Goal: Task Accomplishment & Management: Manage account settings

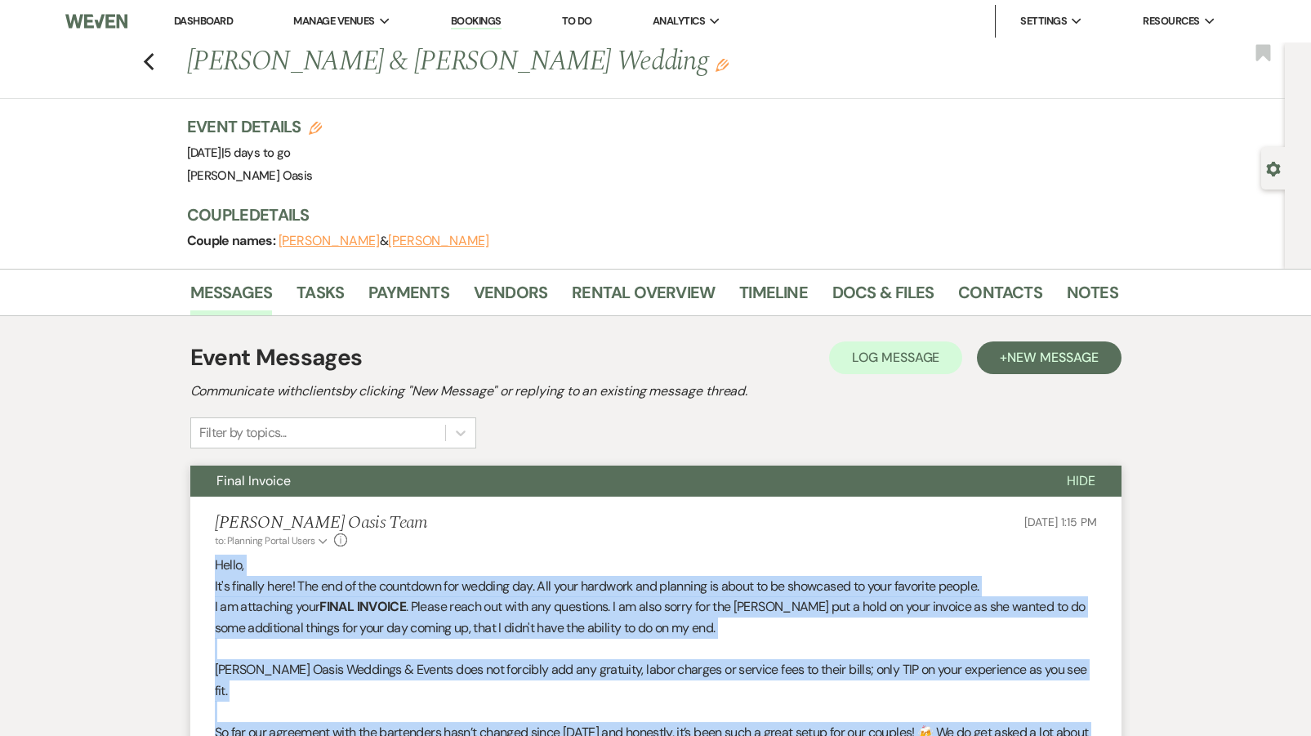
click at [215, 16] on link "Dashboard" at bounding box center [203, 21] width 59 height 14
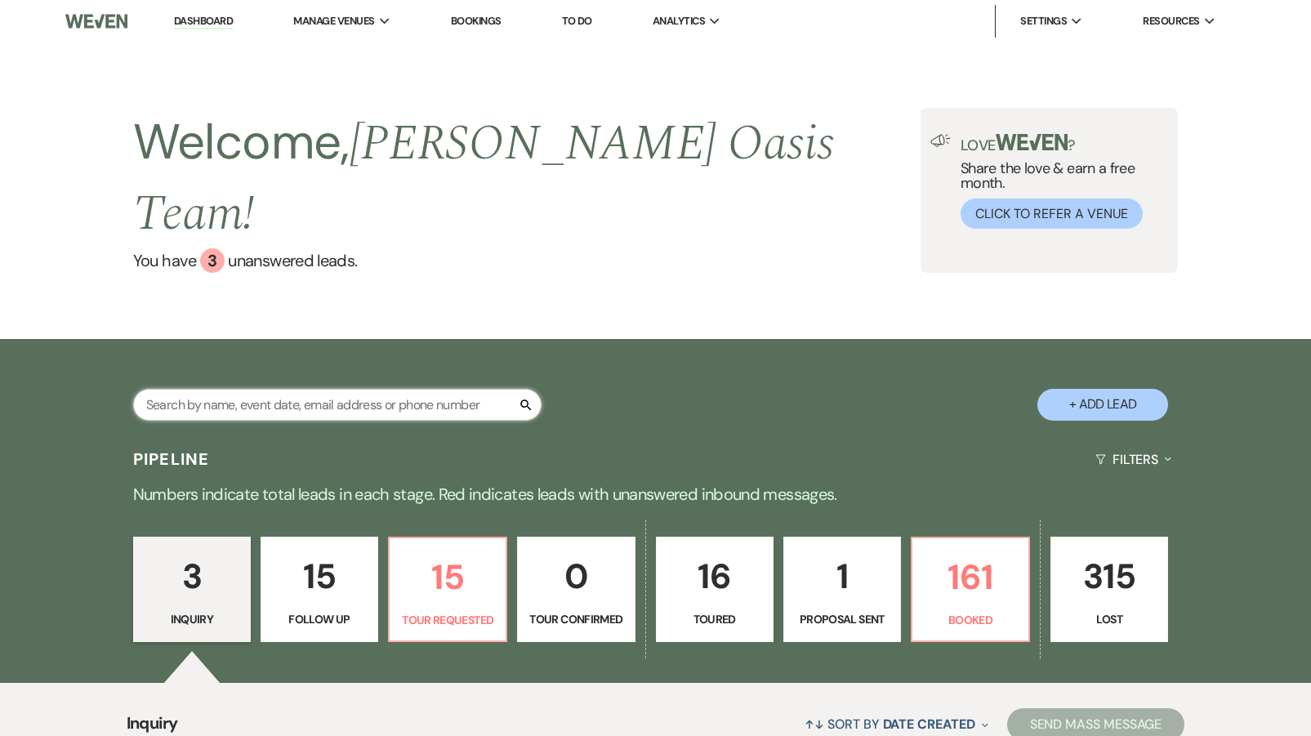
click at [204, 389] on input "text" at bounding box center [337, 405] width 408 height 32
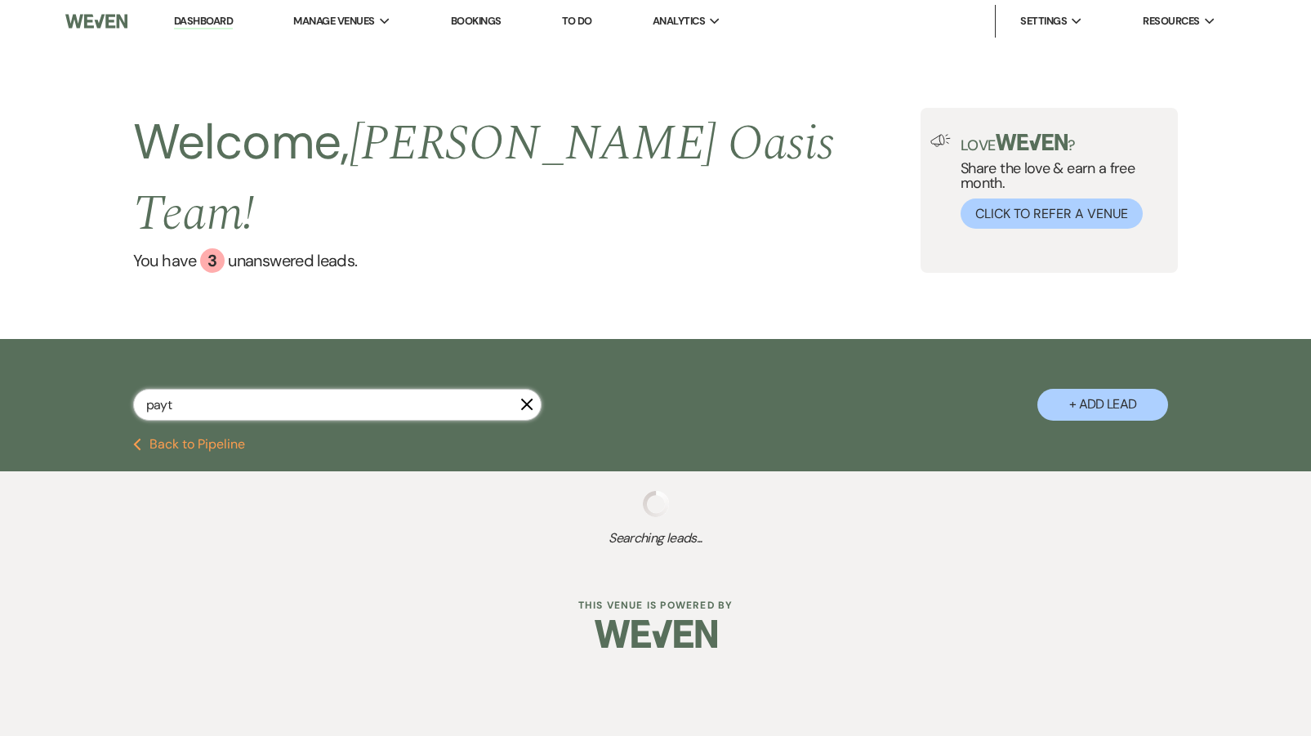
type input "payto"
select select "8"
select select "5"
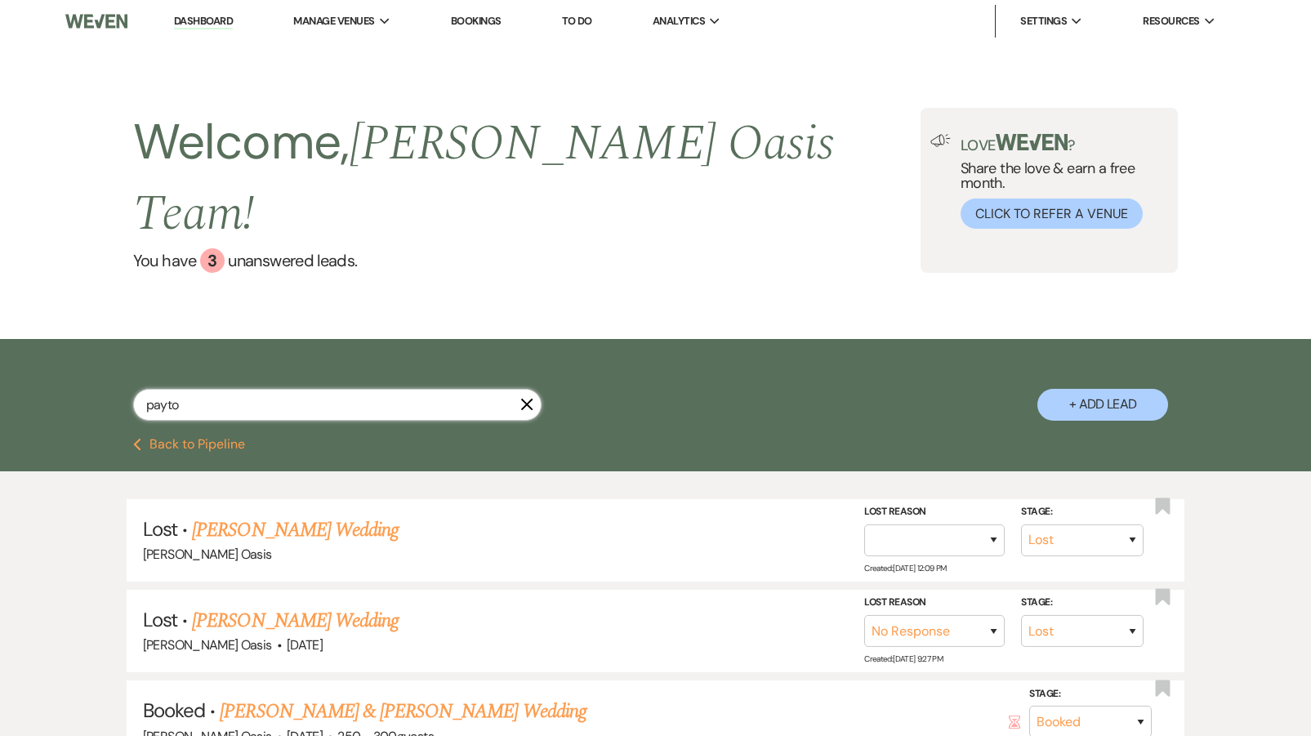
type input "payton"
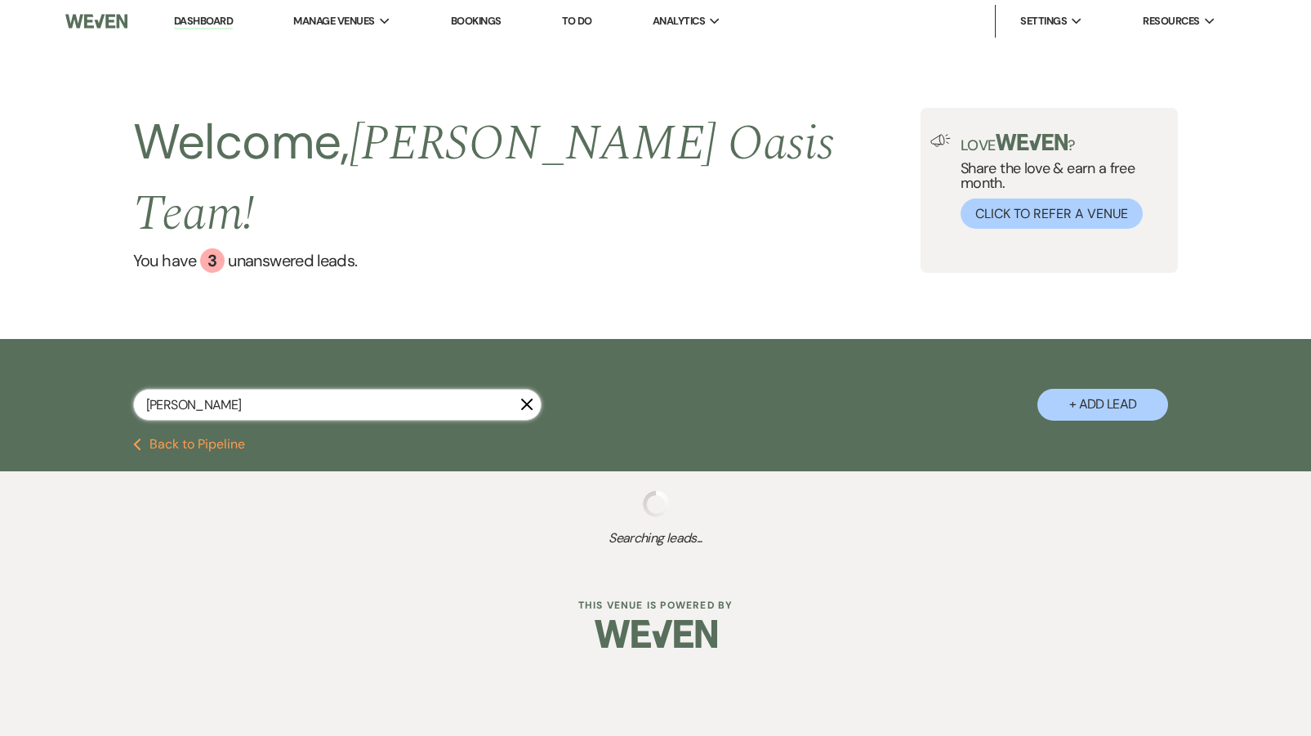
select select "8"
select select "5"
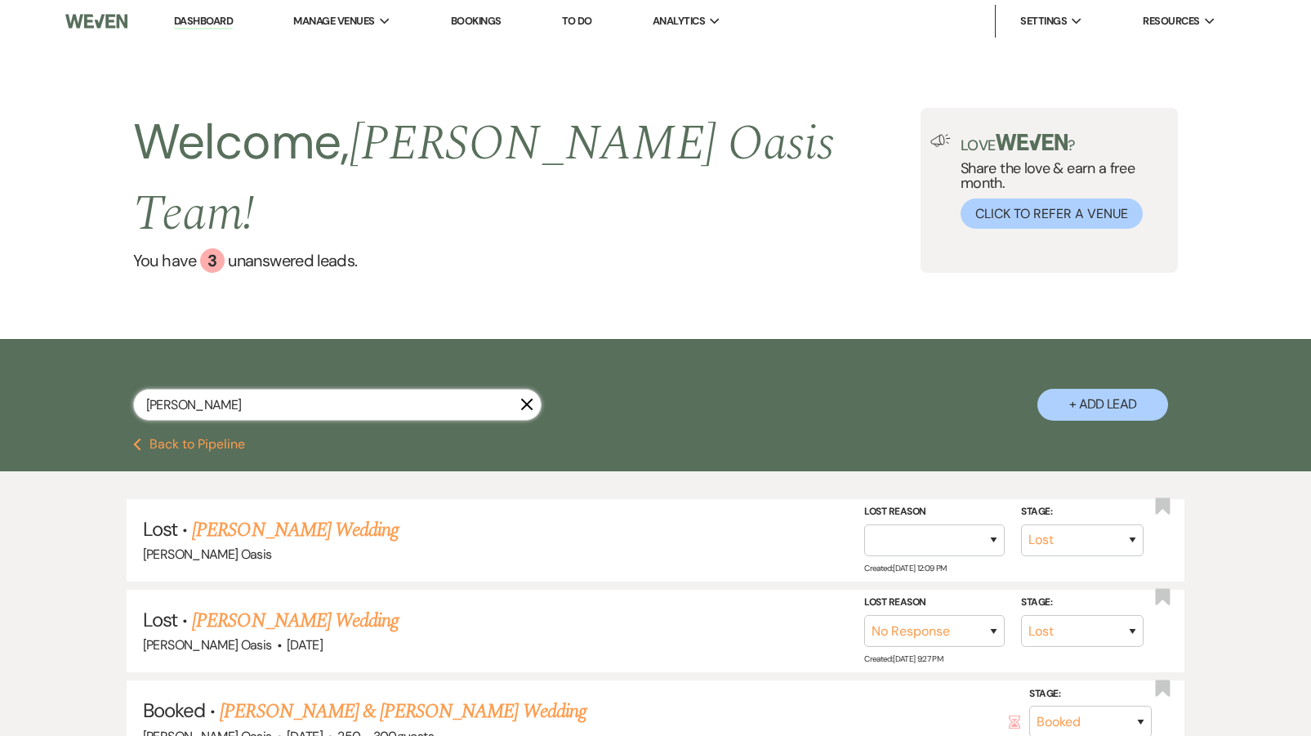
type input "Payton"
select select "8"
select select "5"
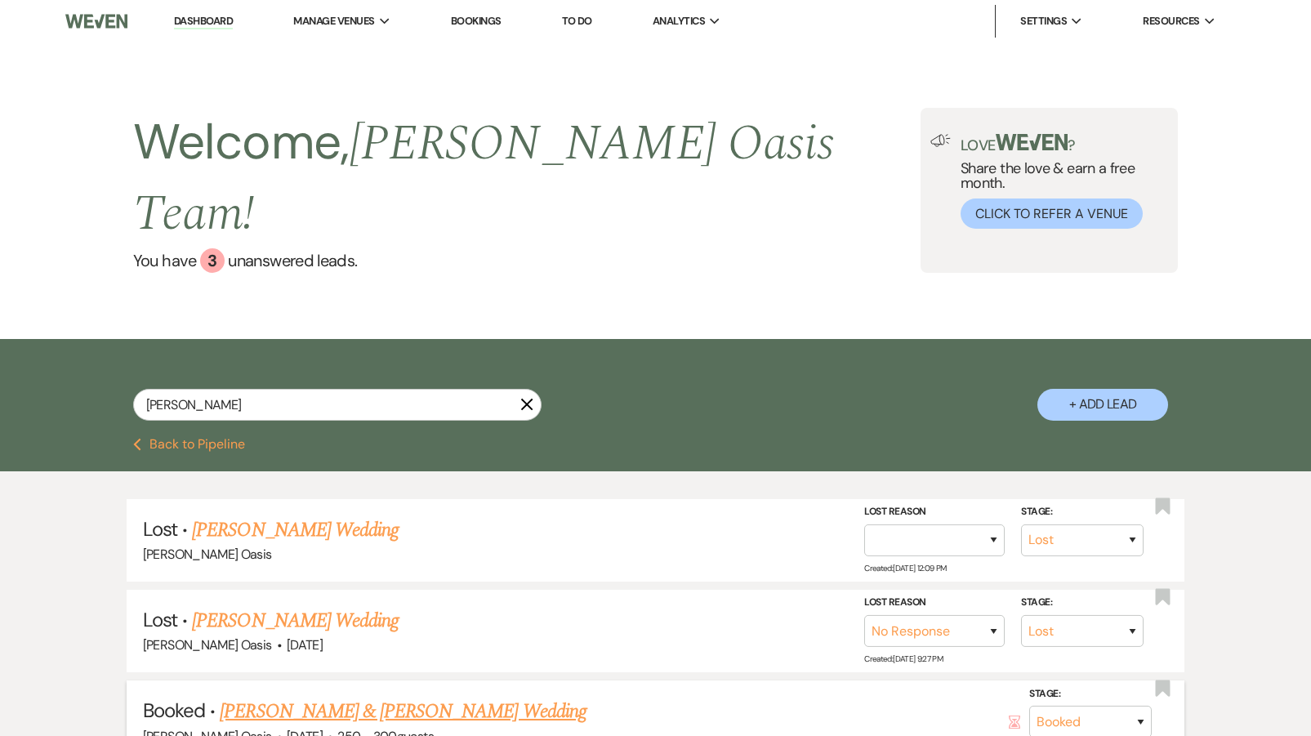
click at [261, 697] on link "Payton Sprague & Donald Spears Wedding" at bounding box center [403, 711] width 366 height 29
click at [261, 670] on html "Dashboard Manage Venues Expand Oehme Oasis Oehme Oasis Transportation Bookings …" at bounding box center [655, 448] width 1311 height 896
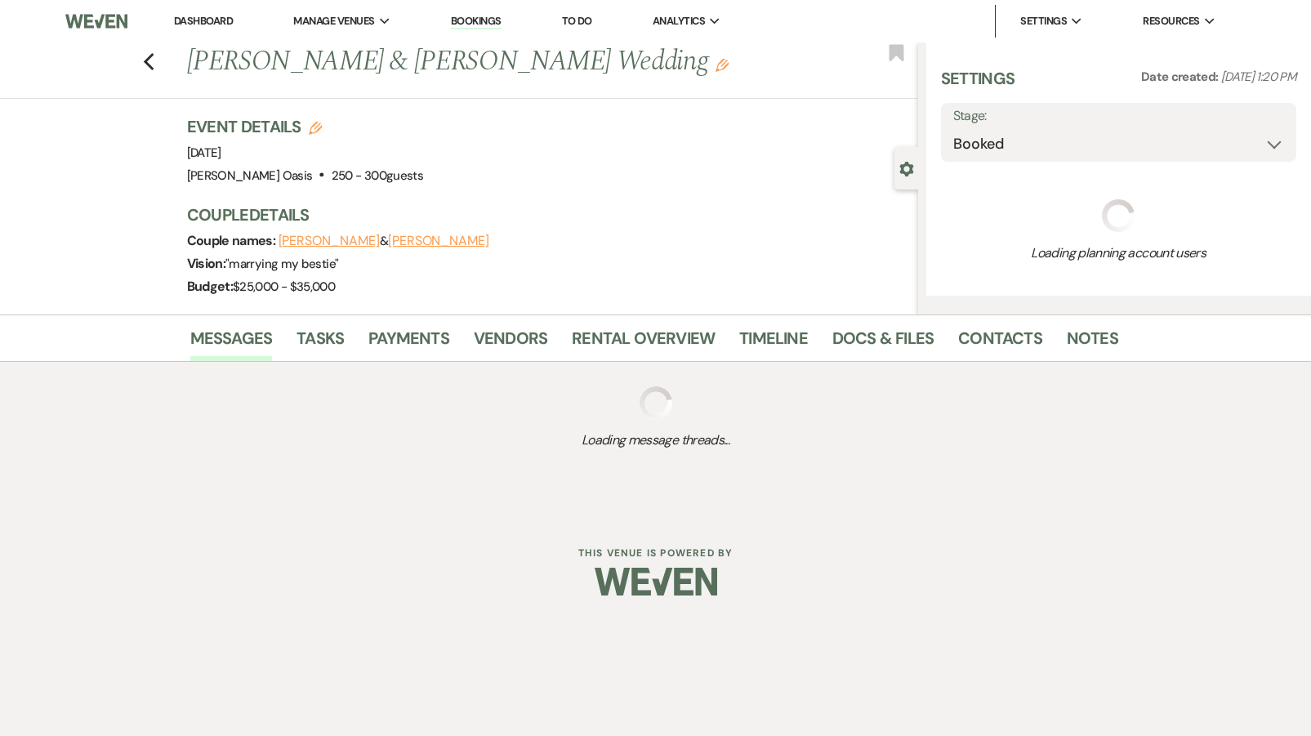
select select "1"
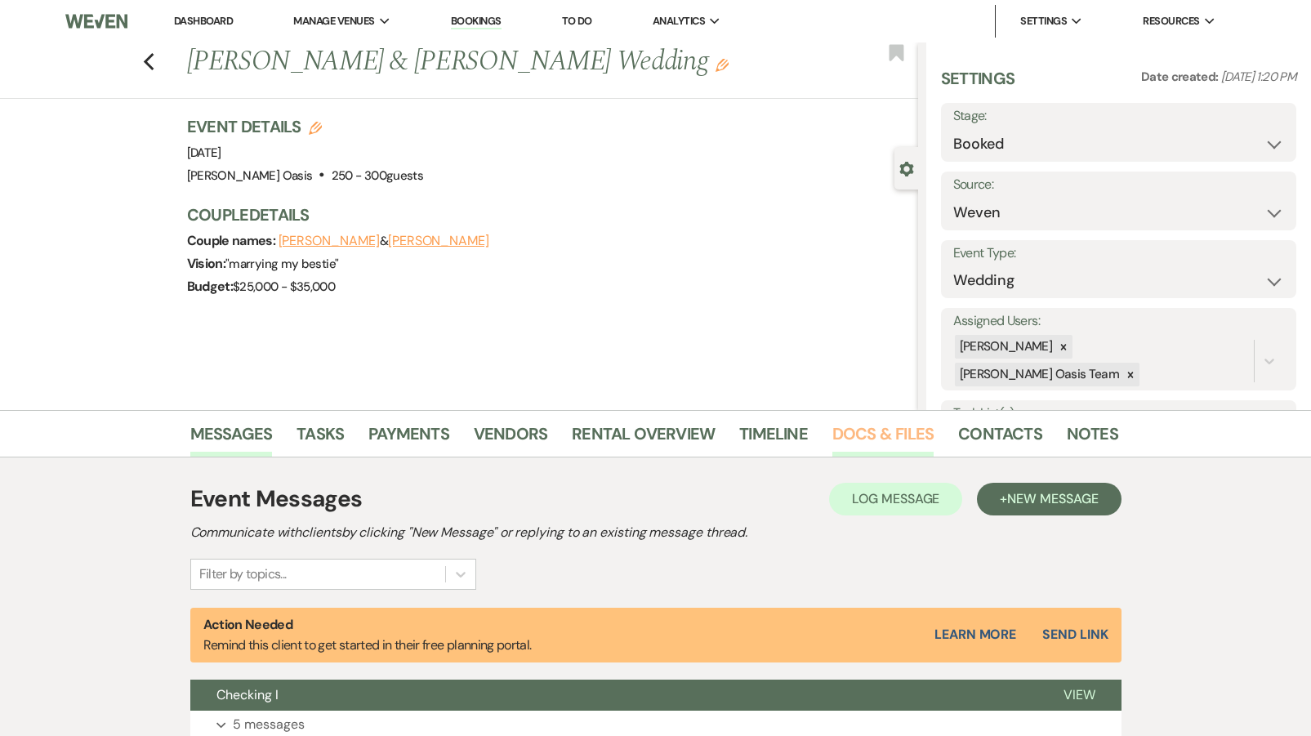
click at [882, 441] on link "Docs & Files" at bounding box center [882, 439] width 101 height 36
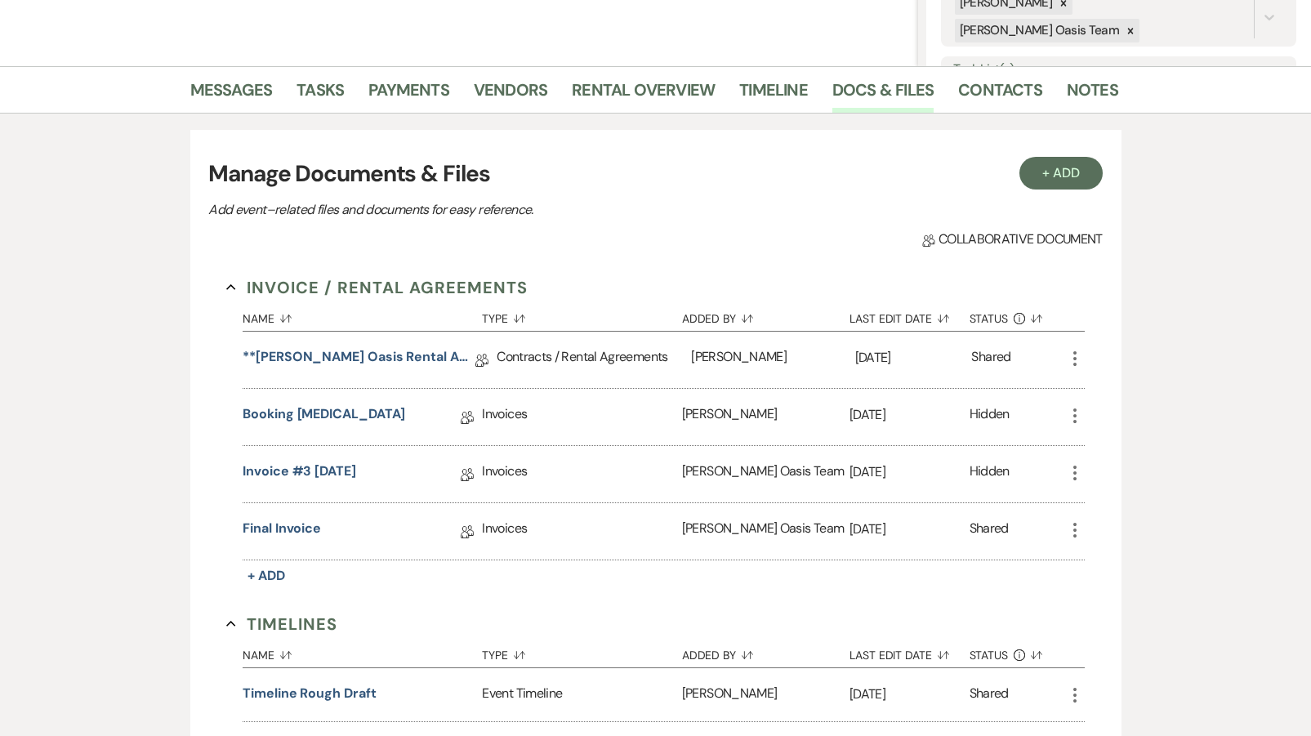
scroll to position [345, 0]
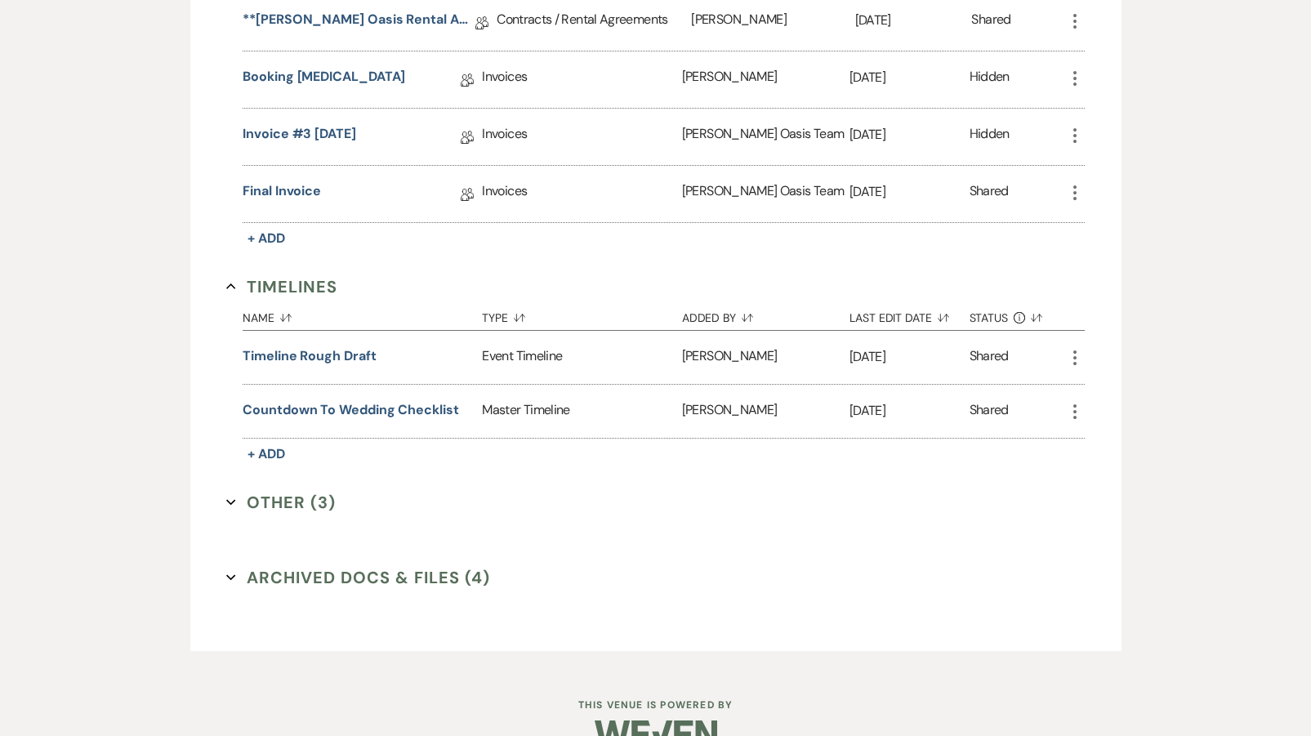
click at [293, 576] on button "Archived Docs & Files (4) Expand" at bounding box center [358, 577] width 264 height 24
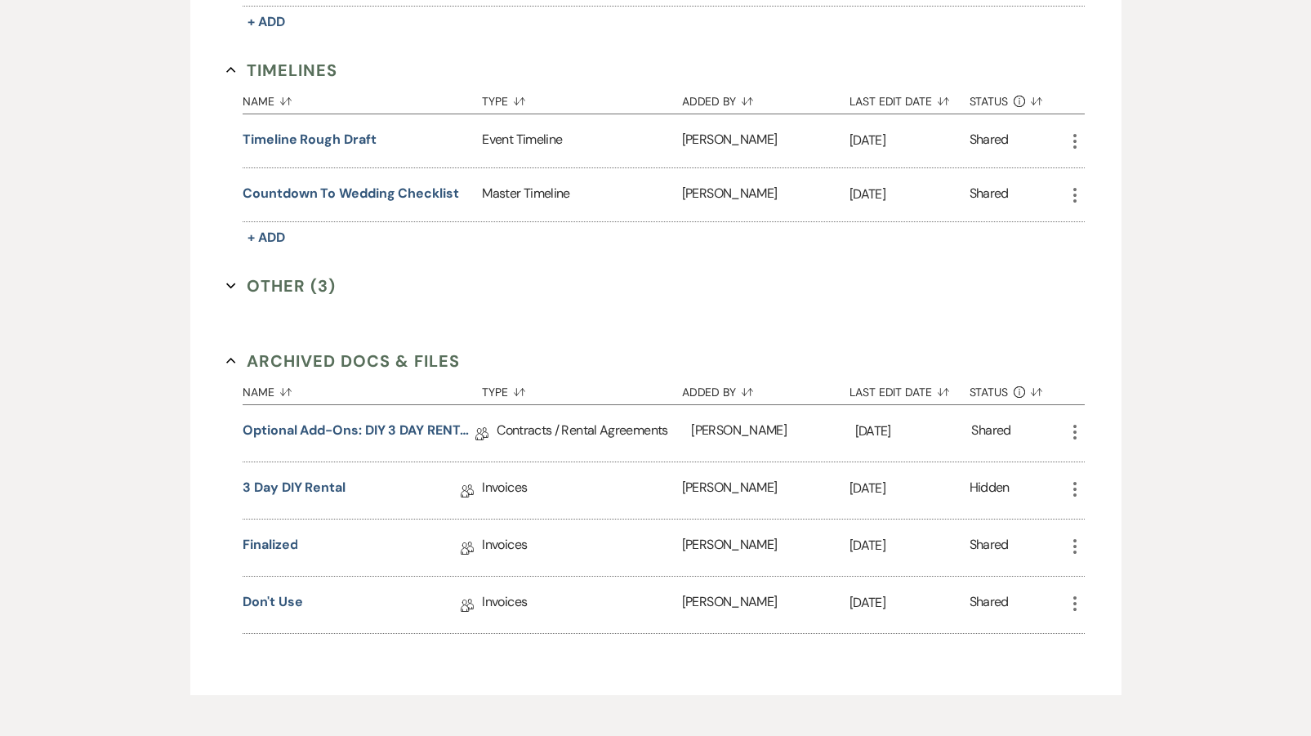
scroll to position [899, 0]
click at [274, 546] on link "Finalized" at bounding box center [270, 545] width 55 height 25
